Goal: Answer question/provide support

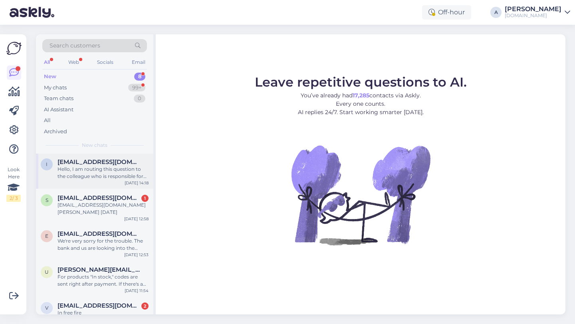
scroll to position [115, 0]
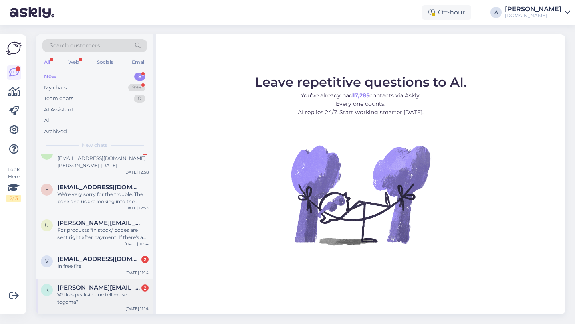
click at [99, 308] on div "k [PERSON_NAME][EMAIL_ADDRESS][DOMAIN_NAME] 2 Või kas peaksin uue tellimuse teg…" at bounding box center [94, 297] width 117 height 36
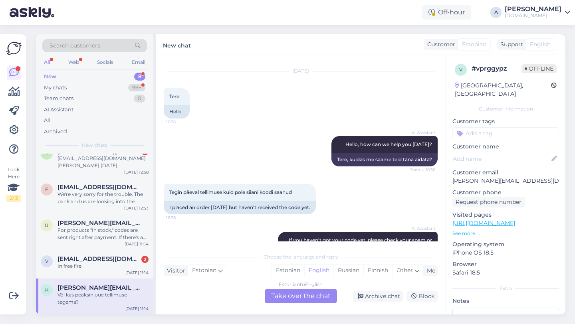
scroll to position [428, 0]
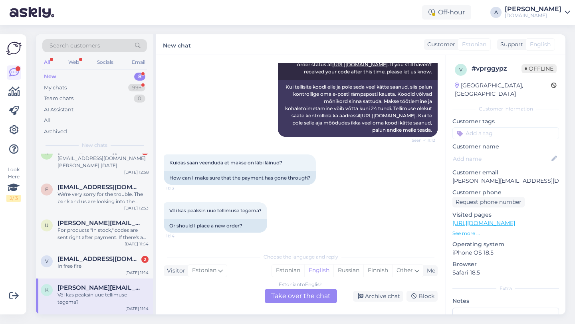
click at [274, 296] on div "Estonian to English Take over the chat" at bounding box center [301, 296] width 72 height 14
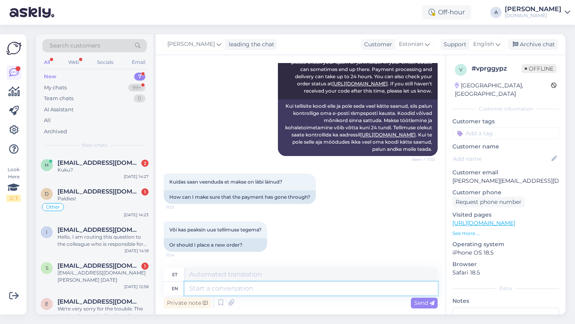
click at [246, 292] on textarea at bounding box center [311, 289] width 253 height 14
type textarea "Hey th"
type textarea "Hei"
type textarea "Hey there!"
type textarea "Tere!"
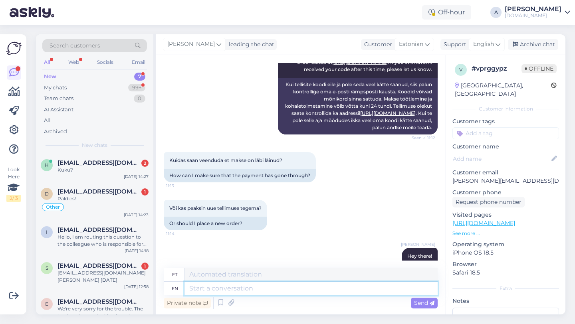
scroll to position [457, 0]
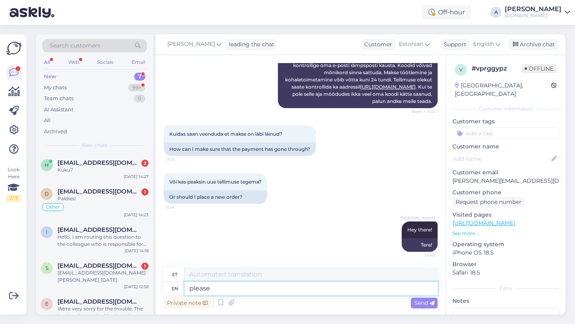
type textarea "please"
type textarea "palun"
type textarea "p"
type textarea "Please sha"
type textarea "Palun"
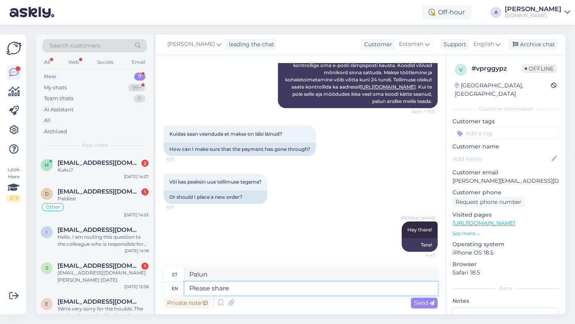
type textarea "Please share w"
type textarea "Palun jaga"
type textarea "Please share with me"
type textarea "Palun jagage"
type textarea "Please share with me yo"
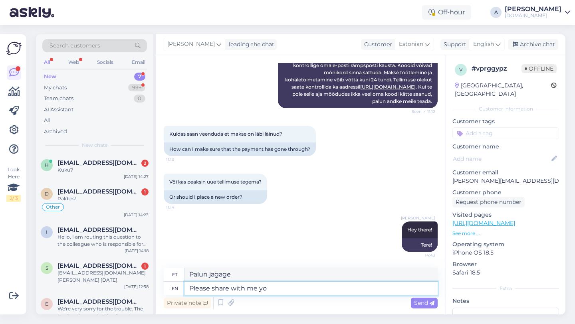
type textarea "Palun jaga minuga"
type textarea "Please share with me your or"
type textarea "Palun jaga minuga oma"
type textarea "Please share with me your order n"
type textarea "Palun jaga minuga oma tellimust"
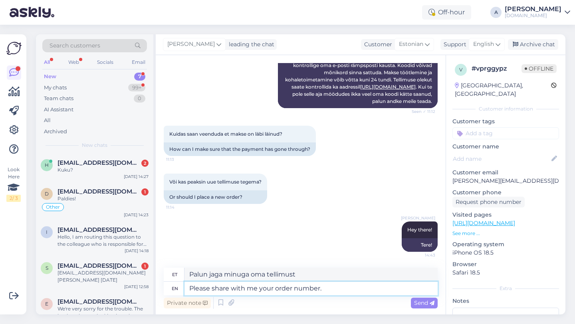
type textarea "Please share with me your order number."
type textarea "Palun jaga minuga oma tellimuse numbrit."
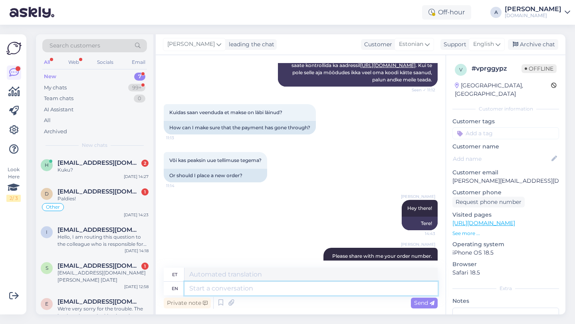
scroll to position [504, 0]
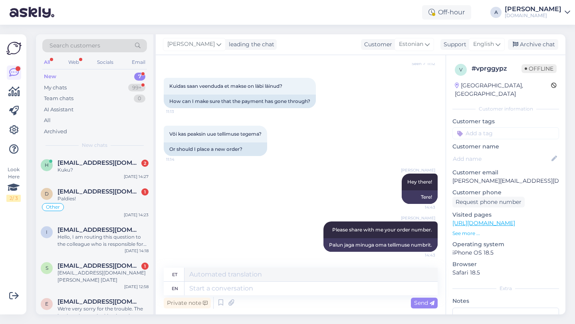
click at [475, 127] on input at bounding box center [506, 133] width 107 height 12
type input "orde"
click at [499, 151] on div "Order_delay" at bounding box center [505, 155] width 37 height 8
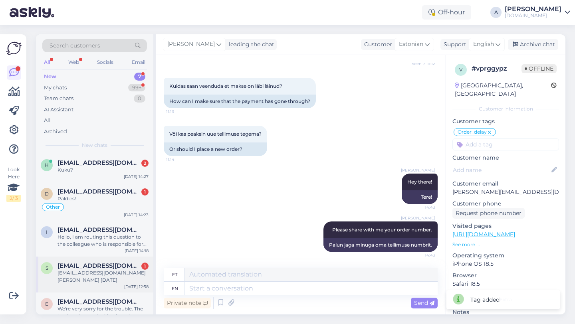
scroll to position [79, 0]
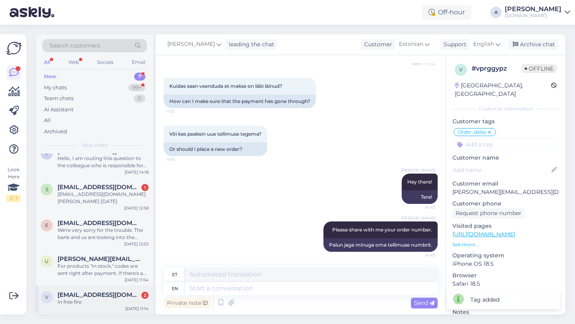
click at [86, 303] on div "In free fire" at bounding box center [103, 302] width 91 height 7
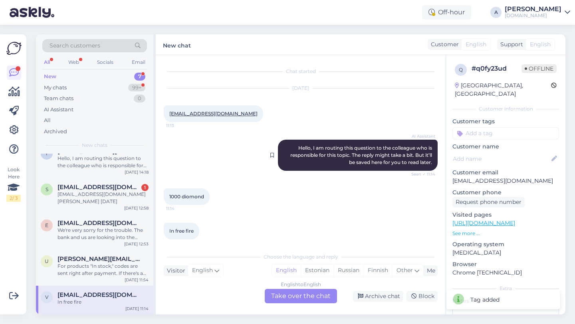
scroll to position [7, 0]
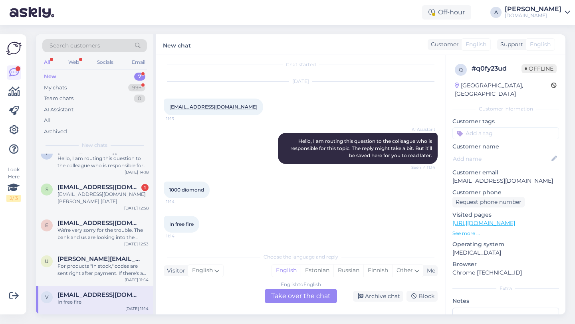
click at [298, 298] on div "English to English Take over the chat" at bounding box center [301, 296] width 72 height 14
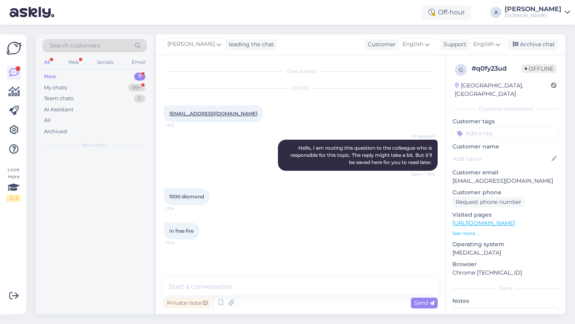
scroll to position [0, 0]
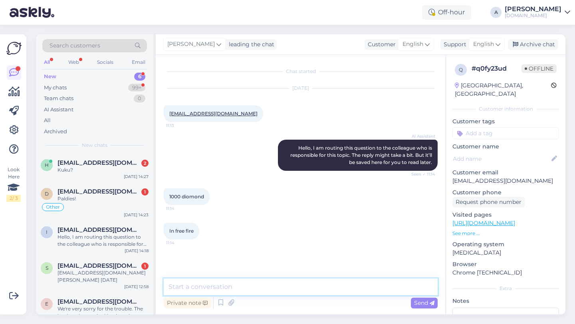
click at [259, 290] on textarea at bounding box center [301, 287] width 274 height 17
type textarea "J"
type textarea "Hey there!"
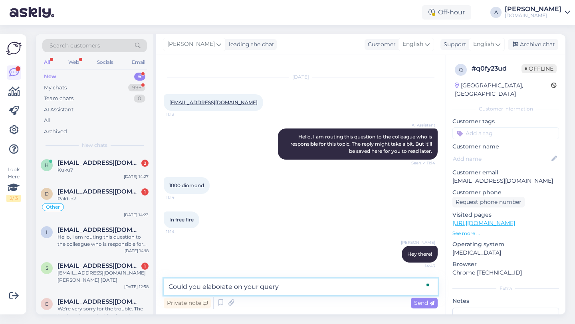
type textarea "Could you elaborate on your query?"
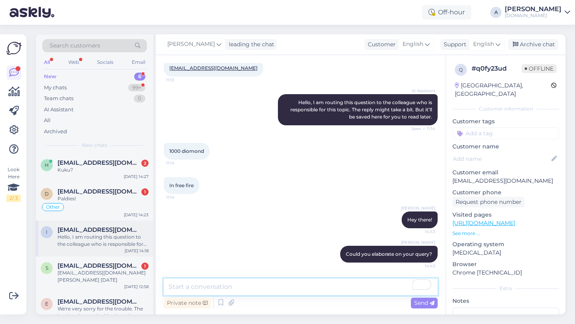
scroll to position [50, 0]
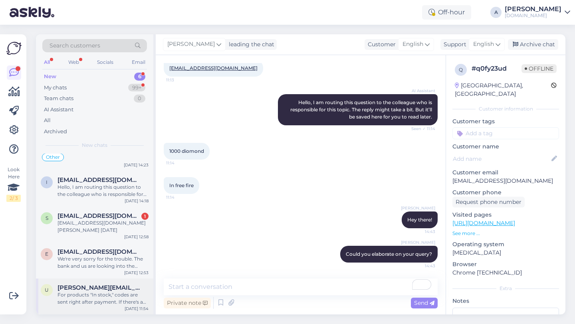
click at [116, 296] on div "For products "In stock," codes are sent right after payment. If there's a delay…" at bounding box center [103, 299] width 91 height 14
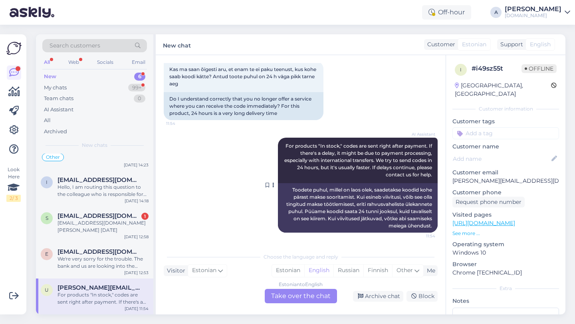
scroll to position [488, 0]
click at [381, 298] on div "Archive chat" at bounding box center [378, 296] width 50 height 11
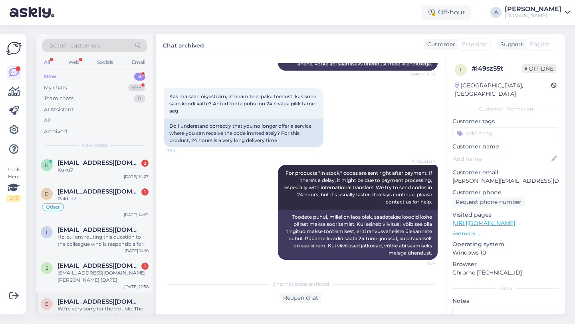
scroll to position [14, 0]
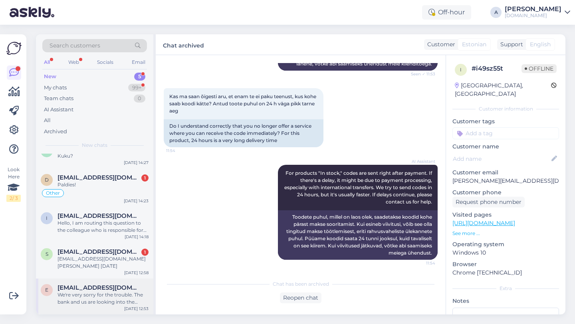
click at [113, 298] on div "We're very sorry for the trouble. The bank and us are looking into the purchase…" at bounding box center [103, 299] width 91 height 14
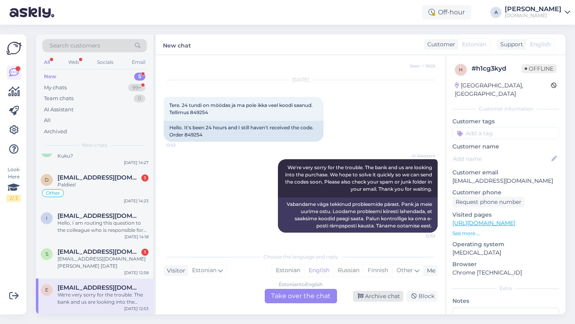
click at [376, 301] on div "Archive chat" at bounding box center [378, 296] width 50 height 11
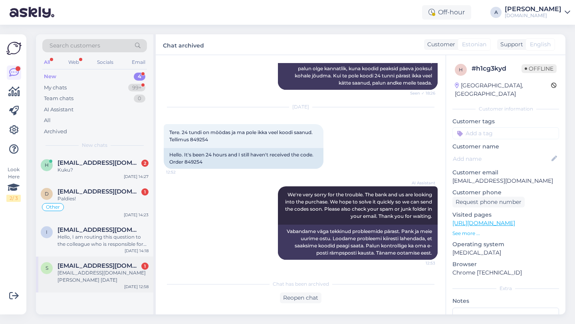
click at [78, 278] on div "[EMAIL_ADDRESS][DOMAIN_NAME] [PERSON_NAME] [DATE]" at bounding box center [103, 277] width 91 height 14
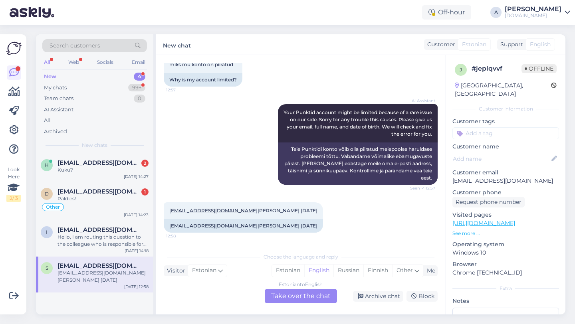
scroll to position [42, 0]
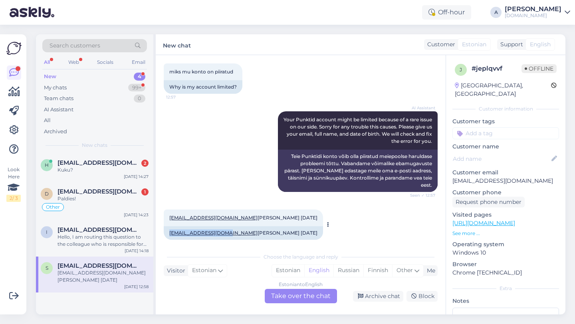
copy link "[EMAIL_ADDRESS][DOMAIN_NAME]"
drag, startPoint x: 252, startPoint y: 225, endPoint x: 226, endPoint y: 225, distance: 25.2
click at [225, 226] on div "[EMAIL_ADDRESS][DOMAIN_NAME] [PERSON_NAME] [DATE]" at bounding box center [243, 233] width 159 height 14
copy div "[PERSON_NAME]"
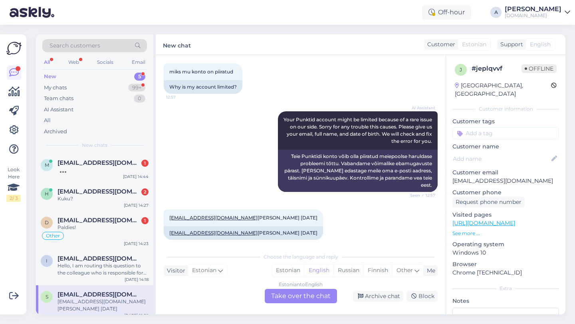
click at [304, 300] on div "Estonian to English Take over the chat" at bounding box center [301, 296] width 72 height 14
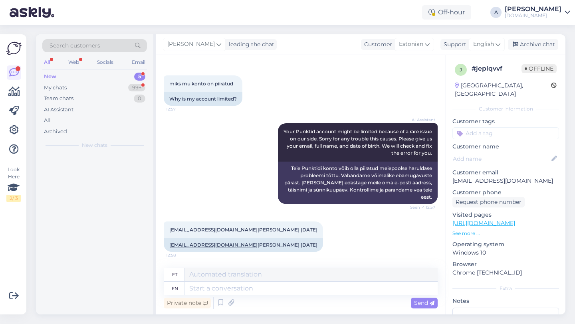
scroll to position [23, 0]
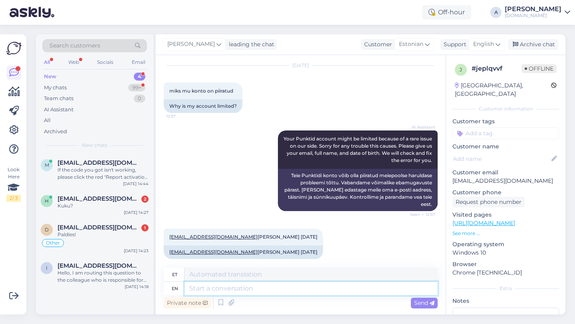
click at [255, 290] on textarea at bounding box center [311, 289] width 253 height 14
type textarea "Hey the"
type textarea "Hei"
type textarea "Hey there!"
type textarea "Tere!"
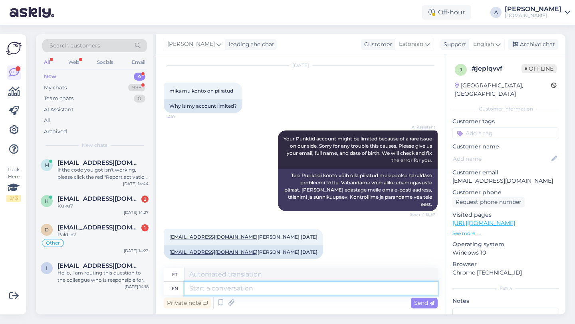
scroll to position [71, 0]
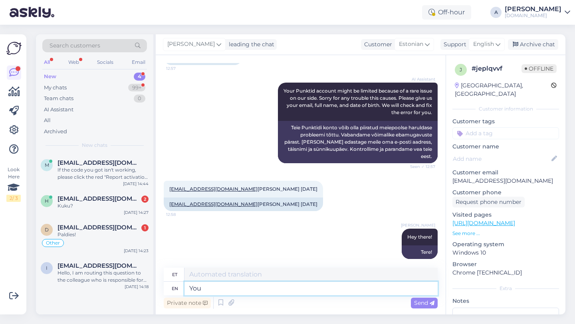
type textarea "You"
type textarea "Sina"
type textarea "You may"
type textarea "Sa võid"
type textarea "You may try n"
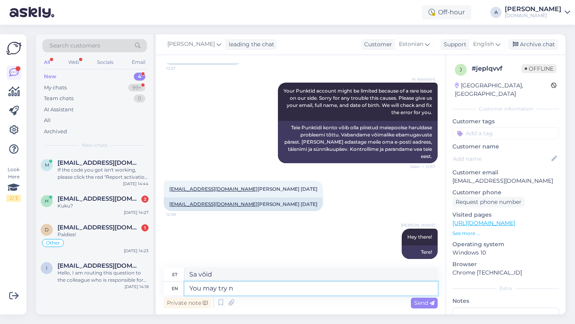
type textarea "Võite proovida"
type textarea "You may try now."
type textarea "Võite nüüd proovida."
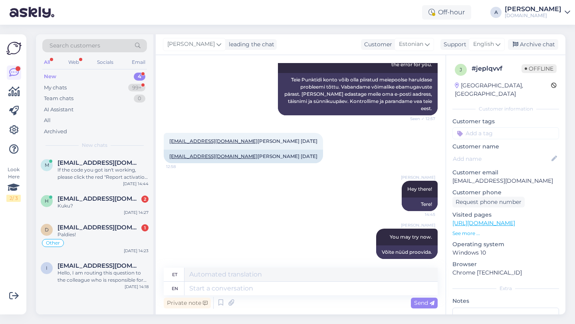
click at [520, 127] on input at bounding box center [506, 133] width 107 height 12
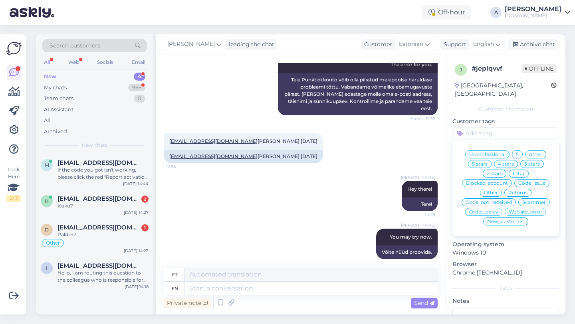
type input "v"
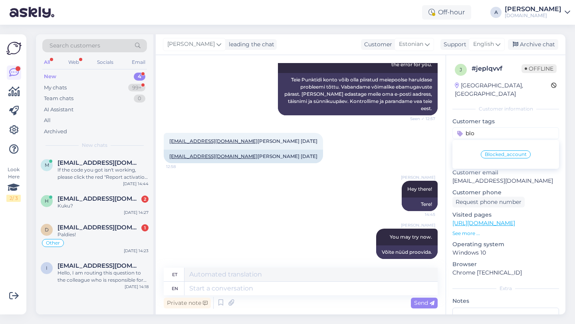
type input "blo"
click at [522, 151] on div "Blocked_account" at bounding box center [506, 155] width 50 height 8
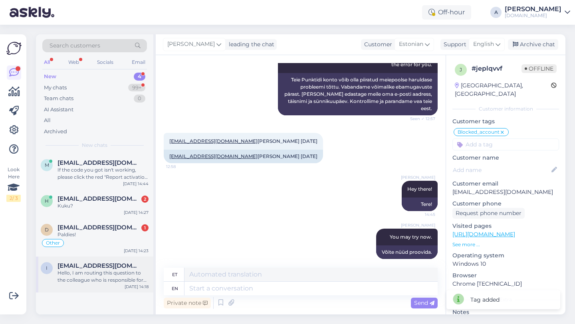
click at [124, 268] on div "[EMAIL_ADDRESS][DOMAIN_NAME]" at bounding box center [103, 265] width 91 height 7
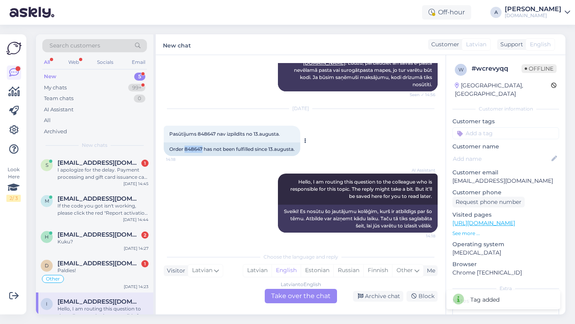
drag, startPoint x: 203, startPoint y: 149, endPoint x: 185, endPoint y: 149, distance: 18.0
click at [185, 149] on div "Order 848647 has not been fulfilled since 13.augusta." at bounding box center [232, 150] width 137 height 14
copy div "848647"
click at [278, 292] on div "Latvian to English Take over the chat" at bounding box center [301, 296] width 72 height 14
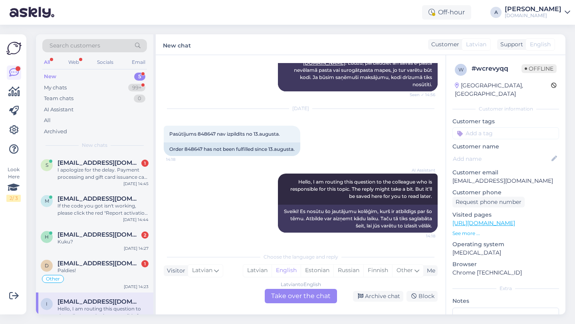
scroll to position [389, 0]
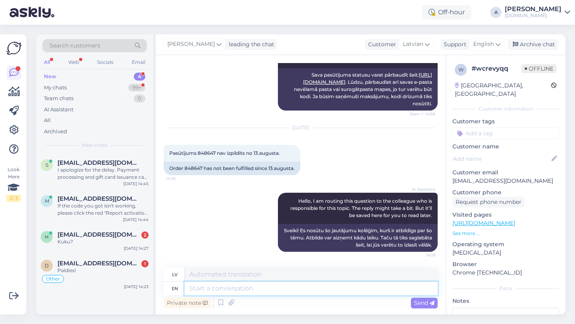
click at [250, 292] on textarea at bounding box center [311, 289] width 253 height 14
type textarea "Hey t"
type textarea "Hei"
type textarea "Hey there!"
type textarea "Sveiki!"
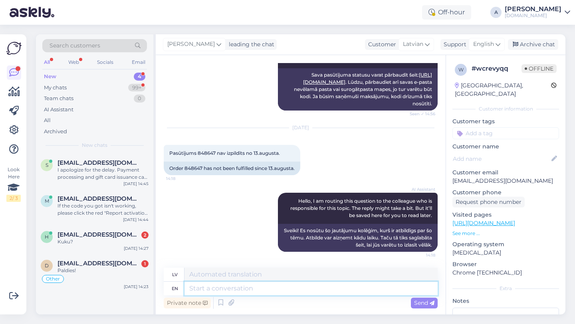
scroll to position [437, 0]
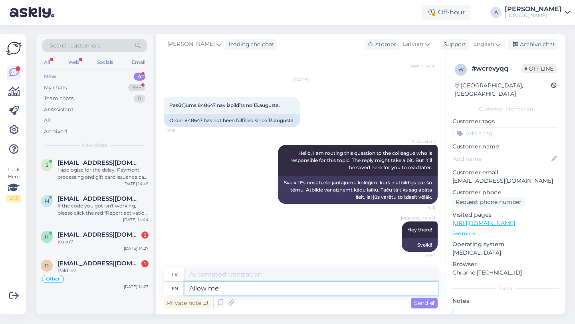
type textarea "Allow me"
type textarea "Atļaut"
type textarea "Allow me to"
type textarea "Ļaujiet man"
type textarea "Allow me to request an"
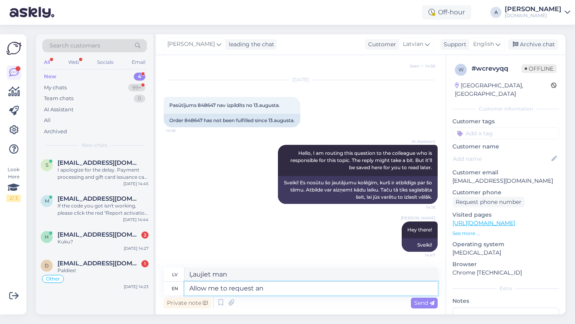
type textarea "Ļaujiet man lūgt"
type textarea "Allow me to request an update"
type textarea "Ļaujiet man pieprasīt atjauninājumu"
type textarea "Allow me to request an update from"
type textarea "Ļaujiet man pieprasīt atjauninājumu no"
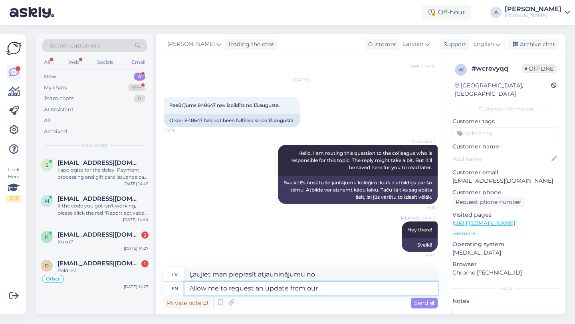
type textarea "Allow me to request an update from our i"
type textarea "Ļaujiet man pieprasīt atjauninājumu no mūsu"
type textarea "Allow me to request an update from our internal te"
type textarea "Ļaujiet man pieprasīt jaunāko informāciju no mūsu iekšējās informācijas."
type textarea "Allow me to request an update from our internal team."
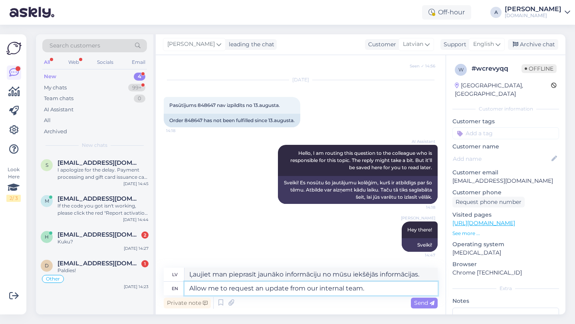
type textarea "Ļaujiet man lūgt mūsu iekšējai komandai sniegt jaunāko informāciju."
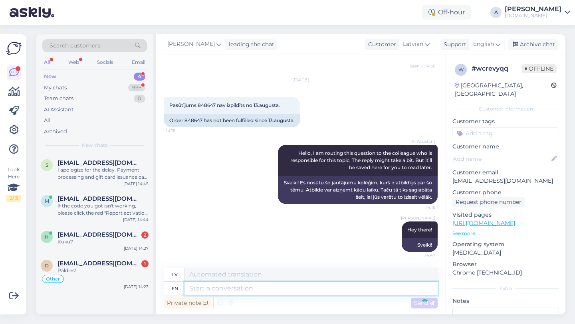
scroll to position [492, 0]
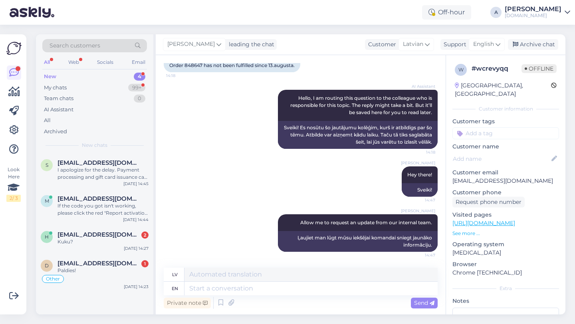
click at [479, 127] on input at bounding box center [506, 133] width 107 height 12
type input "orde"
click at [498, 152] on span "Order_delay" at bounding box center [505, 154] width 29 height 5
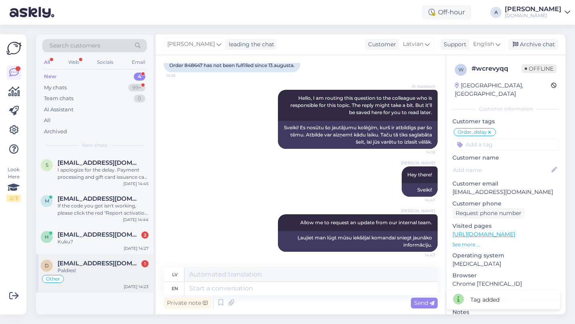
click at [110, 270] on div "Paldies!" at bounding box center [103, 270] width 91 height 7
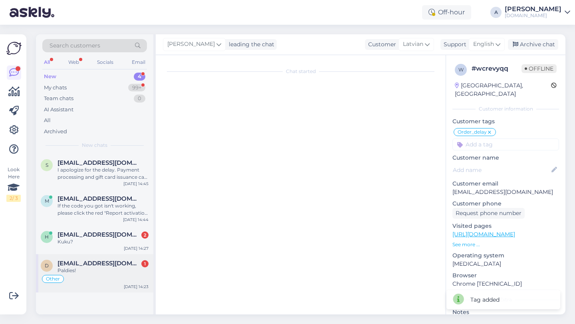
scroll to position [3503, 0]
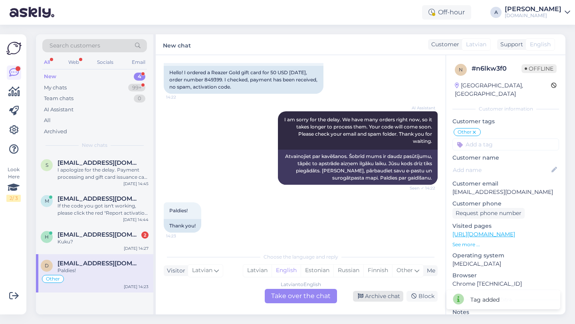
click at [389, 295] on div "Archive chat" at bounding box center [378, 296] width 50 height 11
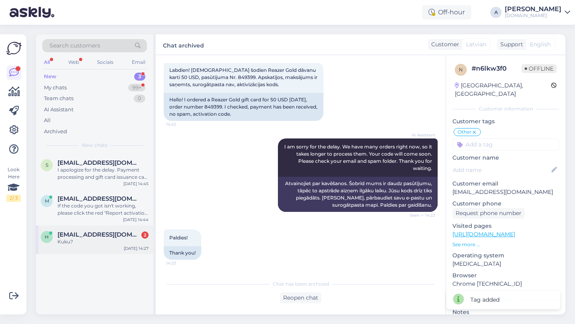
click at [112, 241] on div "Kuku?" at bounding box center [103, 241] width 91 height 7
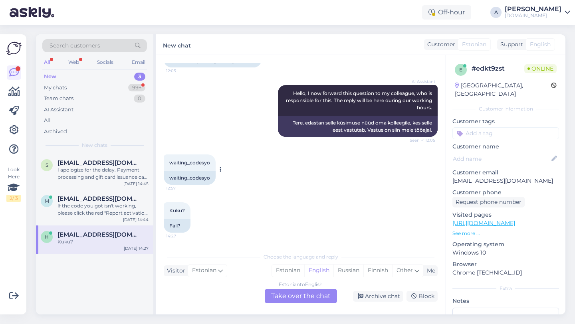
scroll to position [0, 0]
click at [273, 302] on div "Estonian to English Take over the chat" at bounding box center [301, 296] width 72 height 14
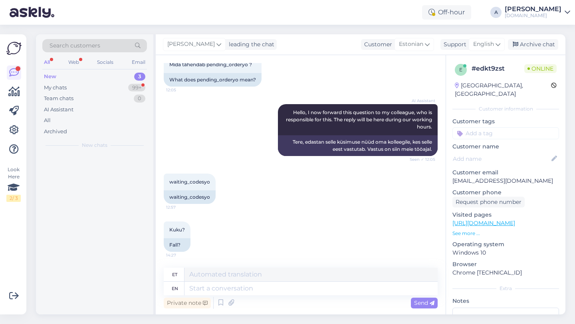
scroll to position [49, 0]
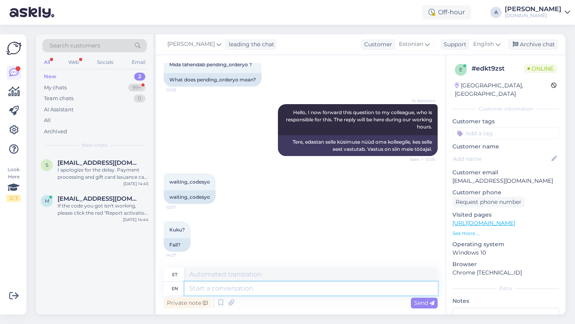
click at [249, 294] on textarea at bounding box center [311, 289] width 253 height 14
type textarea "Hey the"
type textarea "Hei"
type textarea "Hey there!"
type textarea "Tere!"
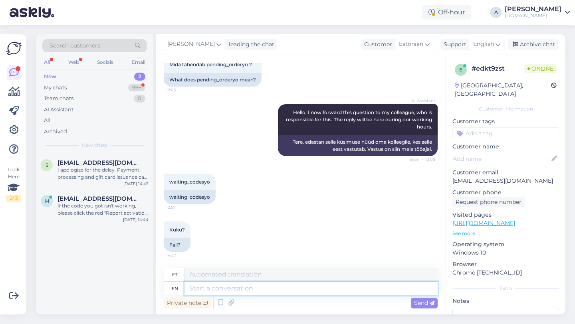
scroll to position [97, 0]
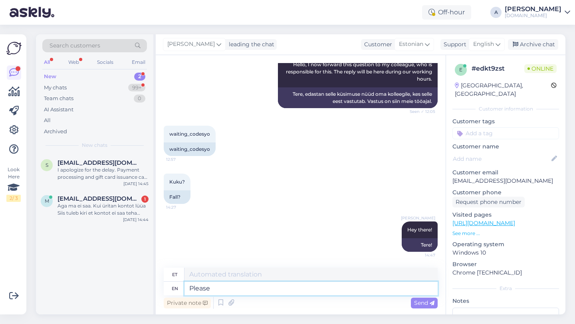
type textarea "Please"
type textarea "Palun"
type textarea "Please share w"
type textarea "Palun jaga"
type textarea "Please share with m"
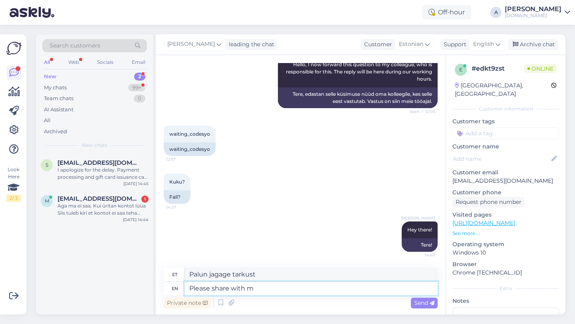
type textarea "Palun jagage"
type textarea "Please share with me"
type textarea "Palun jaga minuga"
type textarea "Please share with me your or"
type textarea "Palun jaga minuga oma"
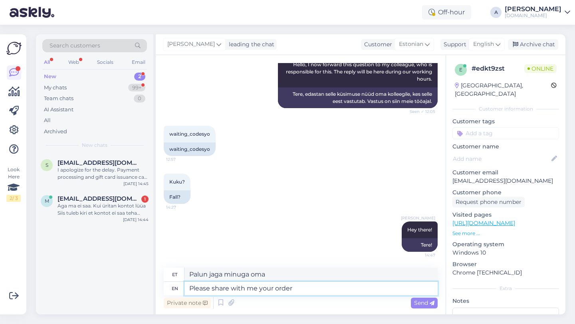
type textarea "Please share with me your order n"
type textarea "Palun jaga minuga oma tellimust"
type textarea "Please share with me your order number."
type textarea "Palun jaga minuga oma tellimuse numbrit."
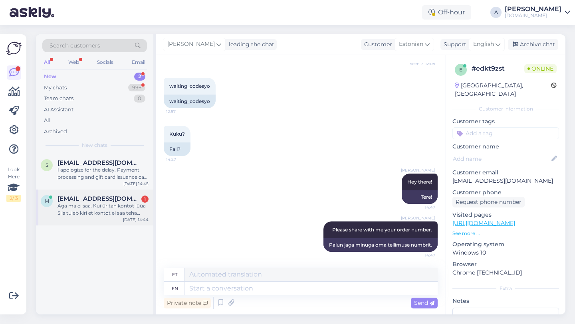
click at [106, 194] on div "m [EMAIL_ADDRESS][DOMAIN_NAME] 1 Aga ma ei saa. Kui üritan kontot lüüa Siis tul…" at bounding box center [94, 208] width 117 height 36
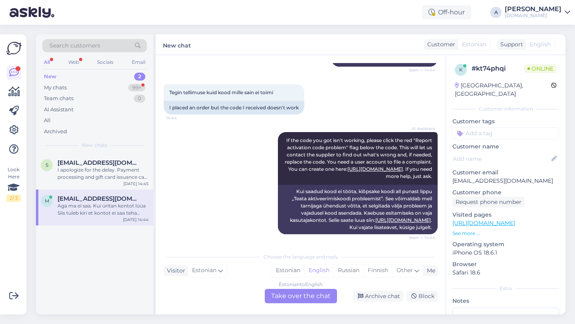
scroll to position [253, 0]
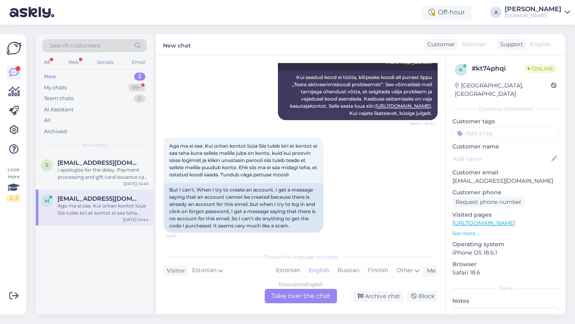
click at [292, 304] on div "Chat started [DATE] Tere, 14:43 Hello, AI Assistant Hello, how can we help you …" at bounding box center [301, 185] width 290 height 260
click at [289, 298] on div "Estonian to English Take over the chat" at bounding box center [301, 296] width 72 height 14
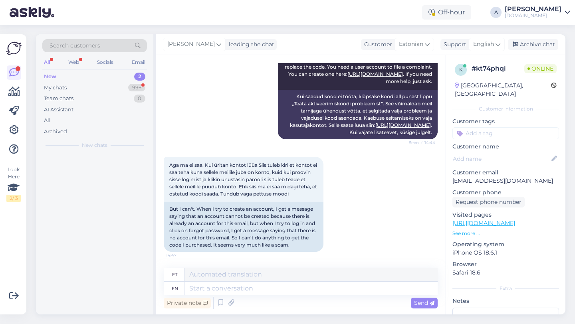
scroll to position [234, 0]
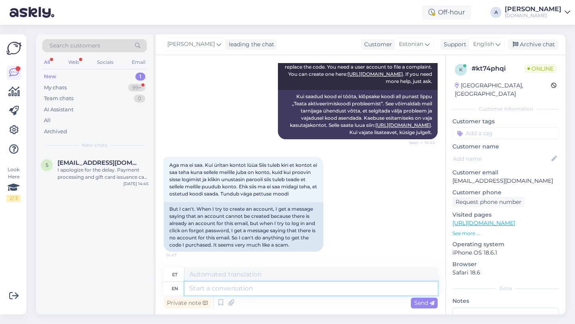
click at [260, 292] on textarea at bounding box center [311, 289] width 253 height 14
type textarea "Hey the"
type textarea "Hei"
type textarea "Hey there!"
type textarea "Tere!"
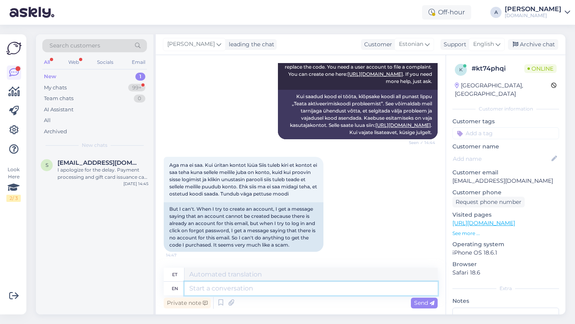
scroll to position [282, 0]
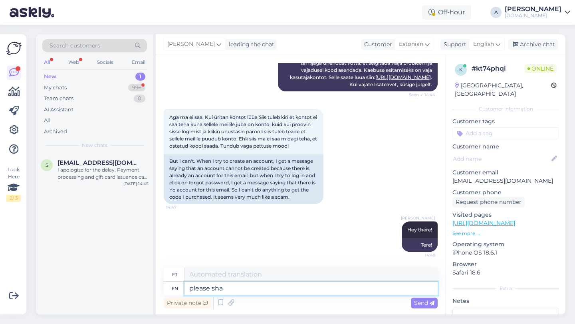
type textarea "please shar"
type textarea "palun"
type textarea "please sharw"
type textarea "palun teravda"
type textarea "please share w"
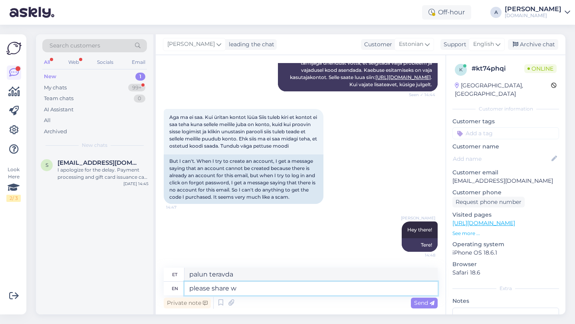
type textarea "palun jaga"
type textarea "please share with me the"
type textarea "palun jaga minuga"
type textarea "please share with me the email"
type textarea "palun jaga minuga e-posti aadressi"
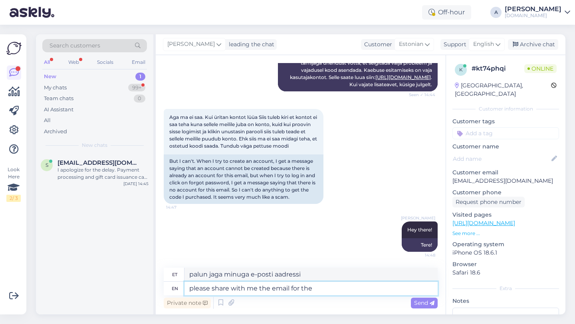
type textarea "please share with me the email for the a"
type textarea "Palun jagage minuga selle e-posti aadressi"
type textarea "please share with me the email for the account."
type textarea "Palun jaga minuga selle konto e-posti aadressi."
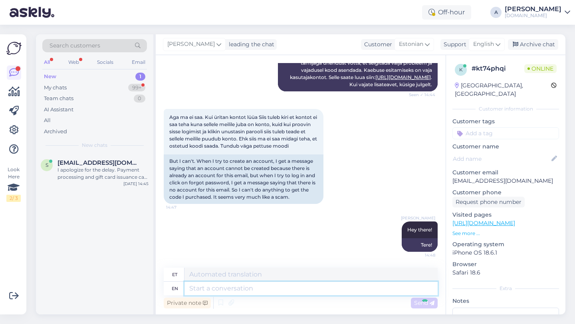
scroll to position [330, 0]
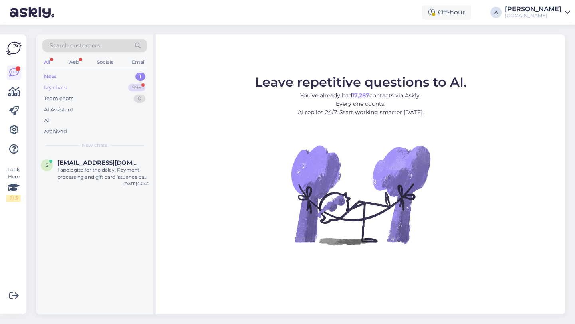
click at [134, 87] on div "99+" at bounding box center [136, 88] width 17 height 8
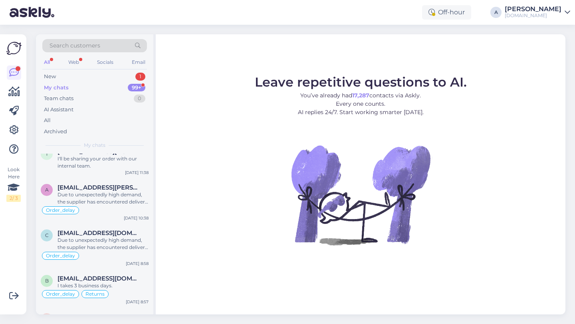
scroll to position [2833, 0]
